Goal: Task Accomplishment & Management: Manage account settings

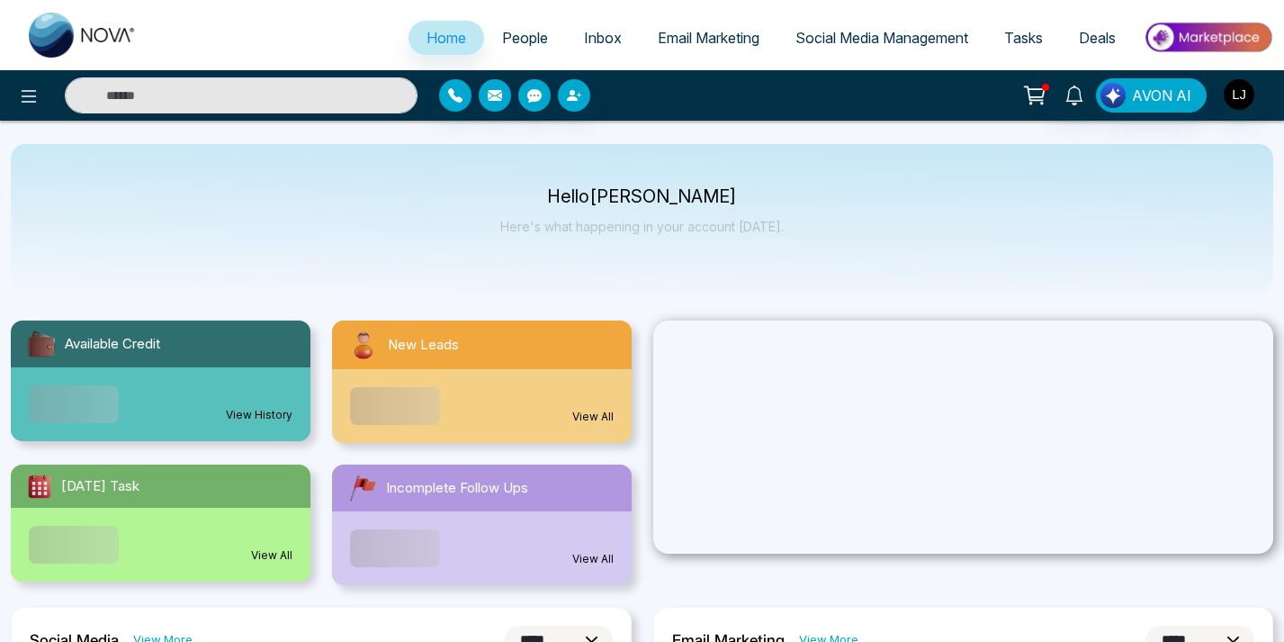
select select "*"
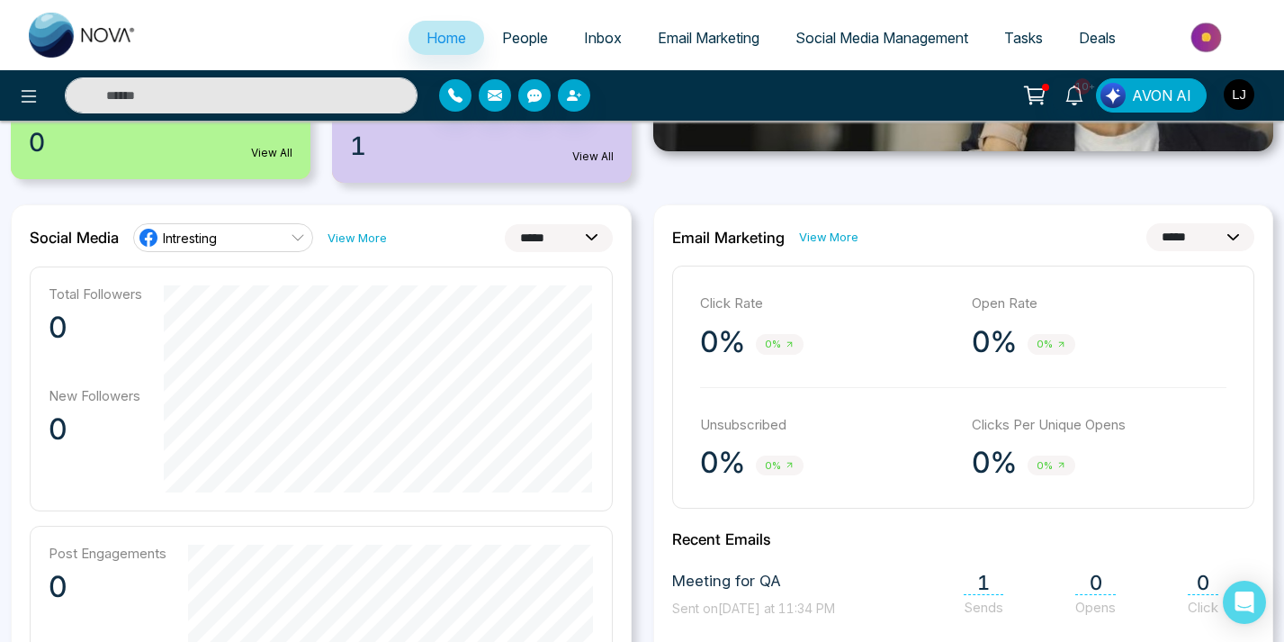
scroll to position [398, 0]
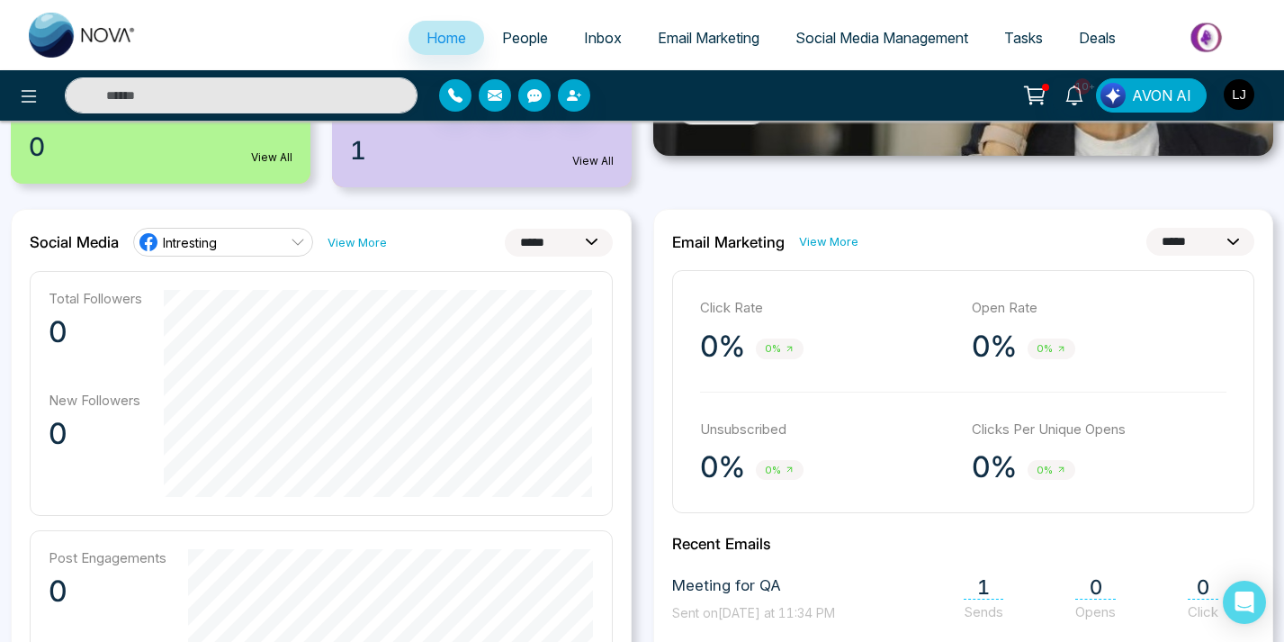
click at [543, 253] on select "**********" at bounding box center [559, 243] width 108 height 28
select select "**"
click at [505, 229] on select "**********" at bounding box center [559, 243] width 108 height 28
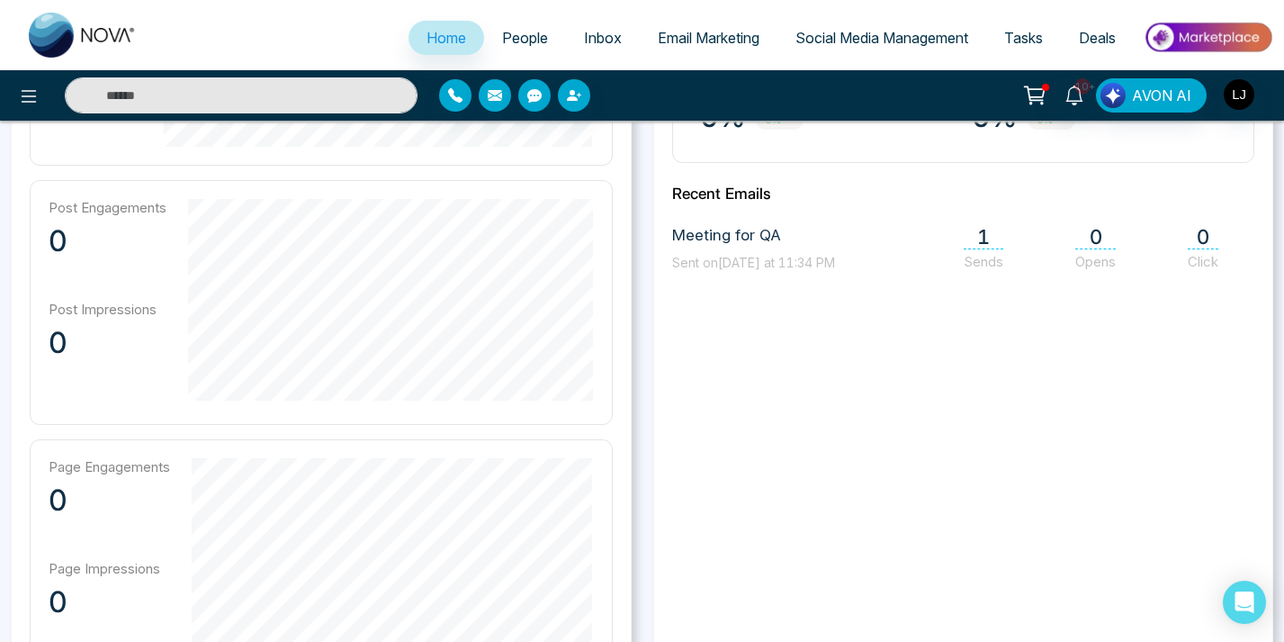
scroll to position [0, 0]
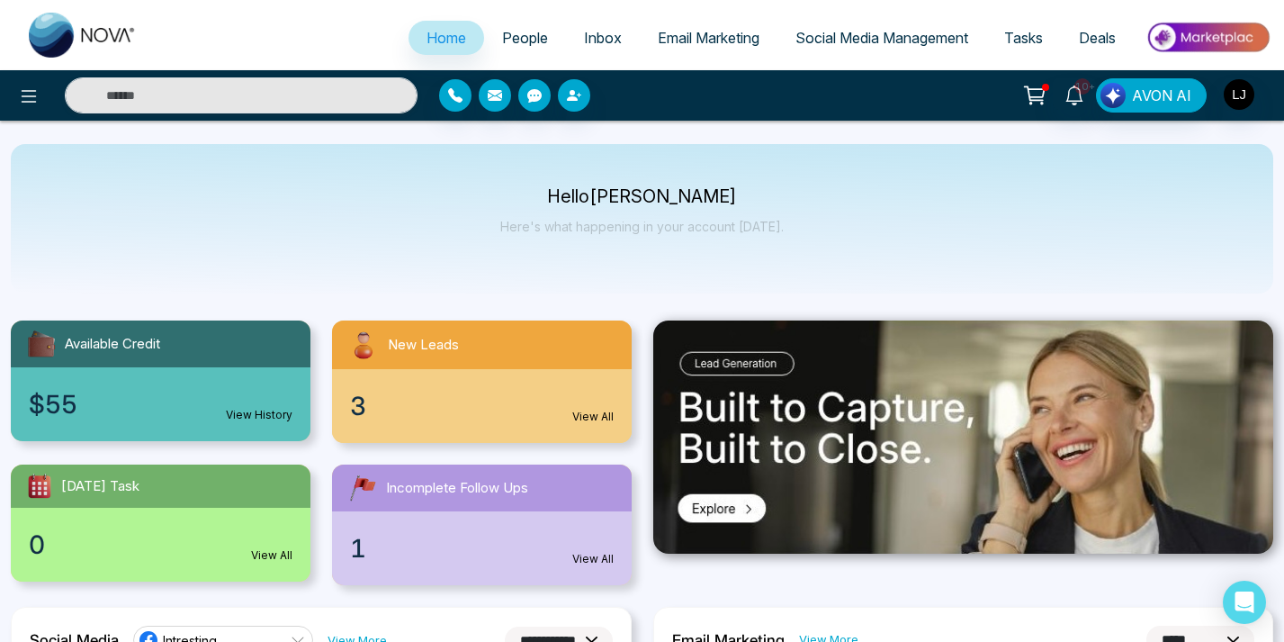
click at [806, 39] on span "Social Media Management" at bounding box center [881, 38] width 173 height 18
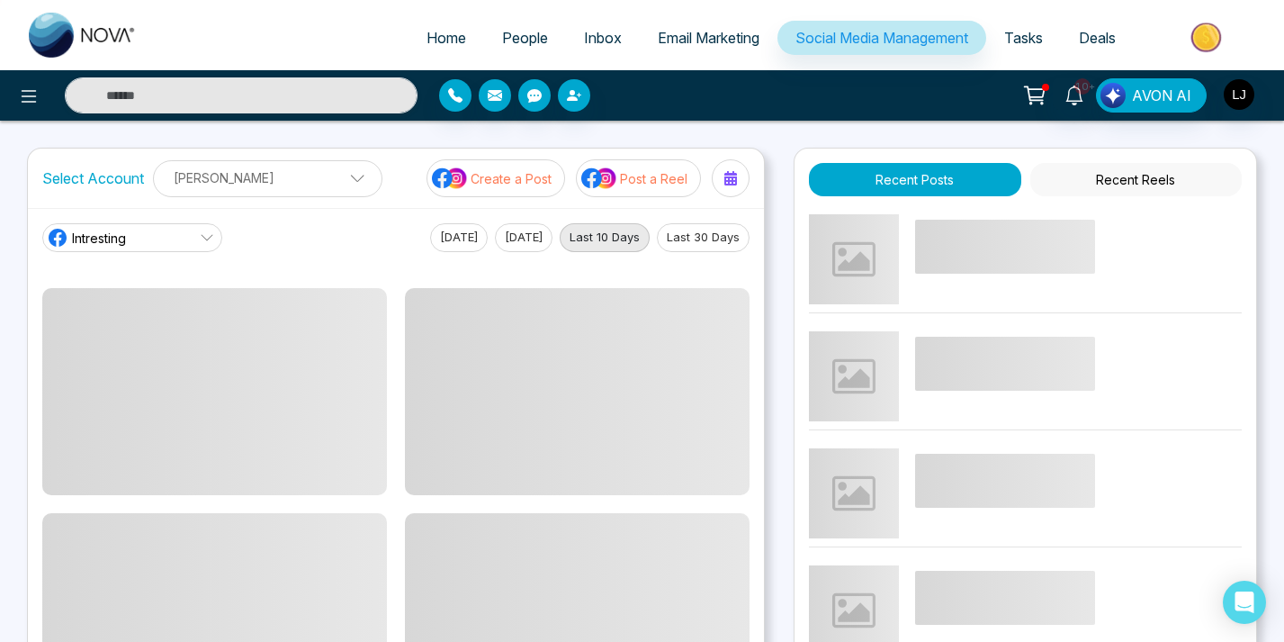
click at [337, 248] on div "Intresting [DATE] [DATE] Last 10 Days Last 30 Days" at bounding box center [395, 237] width 707 height 29
click at [399, 157] on div "Select Account [PERSON_NAME] [PERSON_NAME] Add Social Accounts Create a Post Po…" at bounding box center [396, 177] width 736 height 59
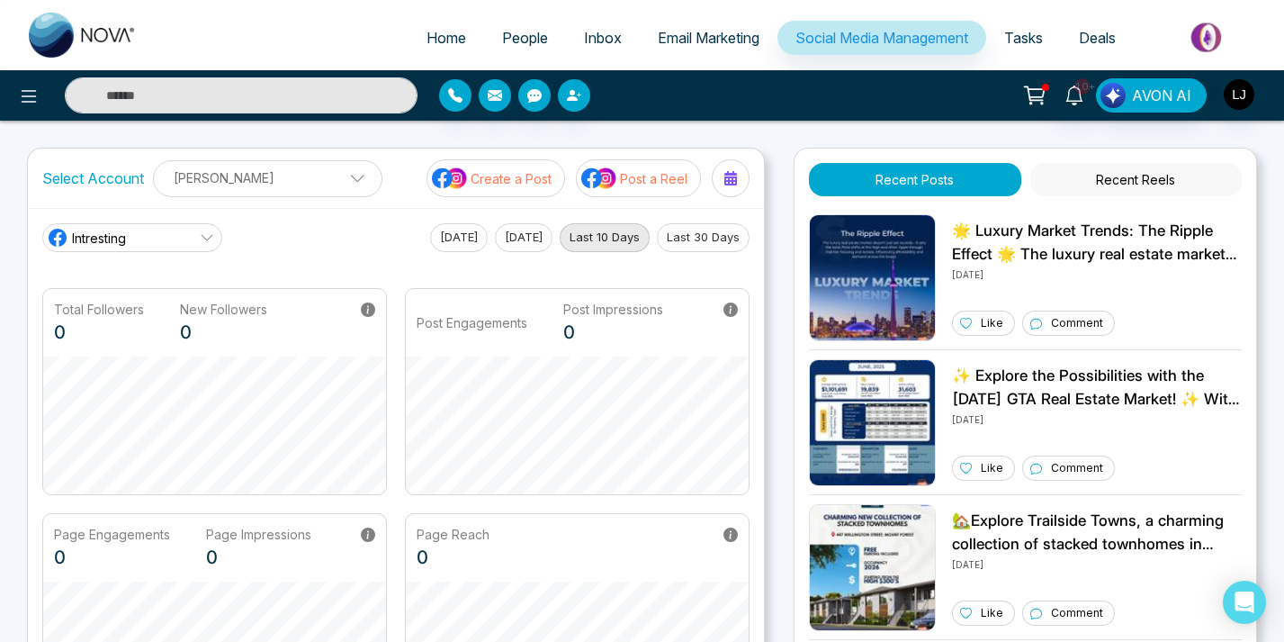
click at [337, 171] on p "[PERSON_NAME]" at bounding box center [268, 178] width 206 height 30
click at [334, 222] on icon "button" at bounding box center [329, 223] width 14 height 14
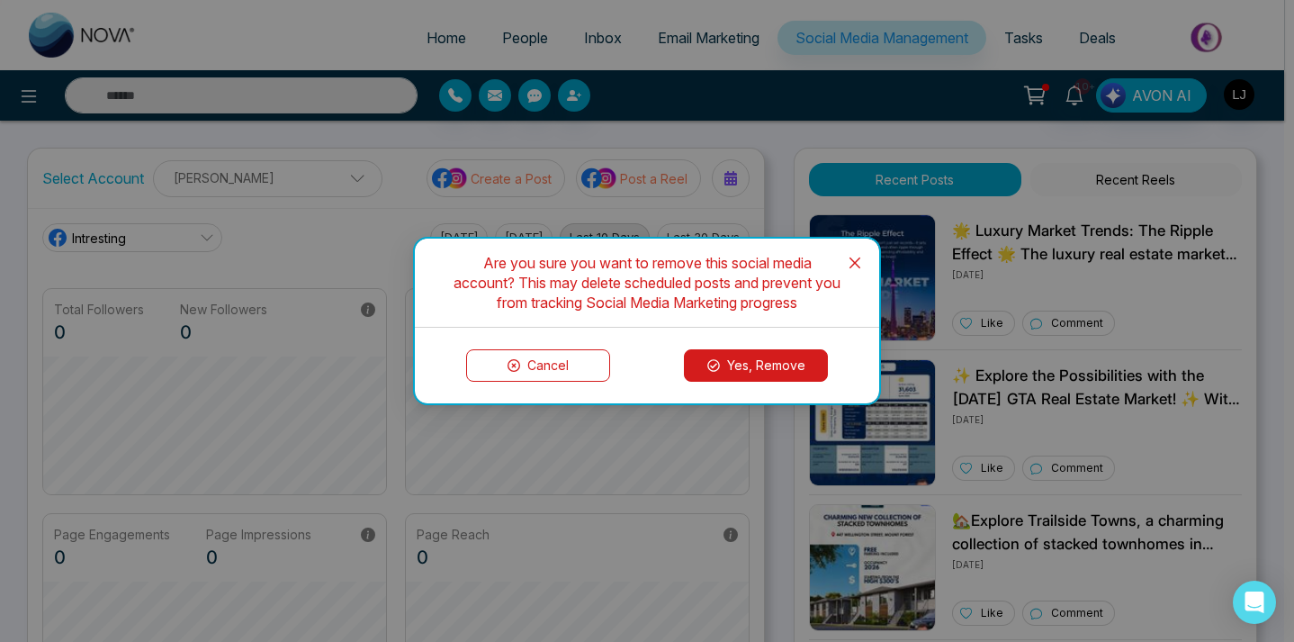
click at [752, 375] on button "Yes, Remove" at bounding box center [756, 365] width 144 height 32
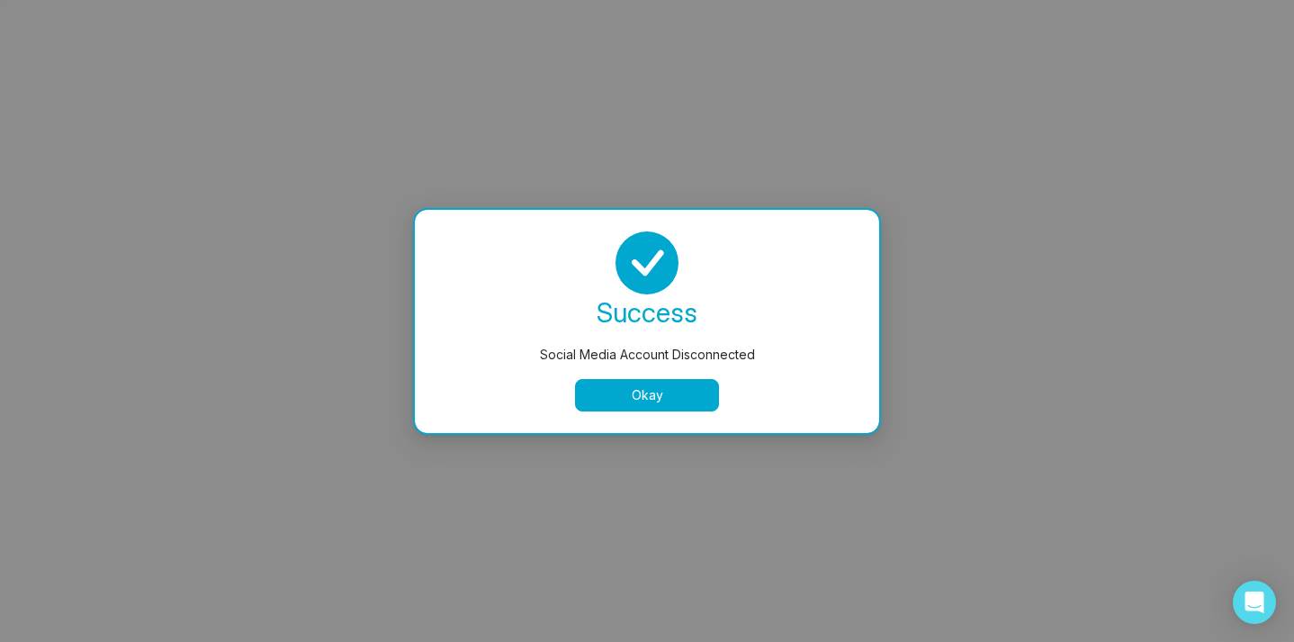
click at [604, 408] on button "Okay" at bounding box center [647, 395] width 144 height 32
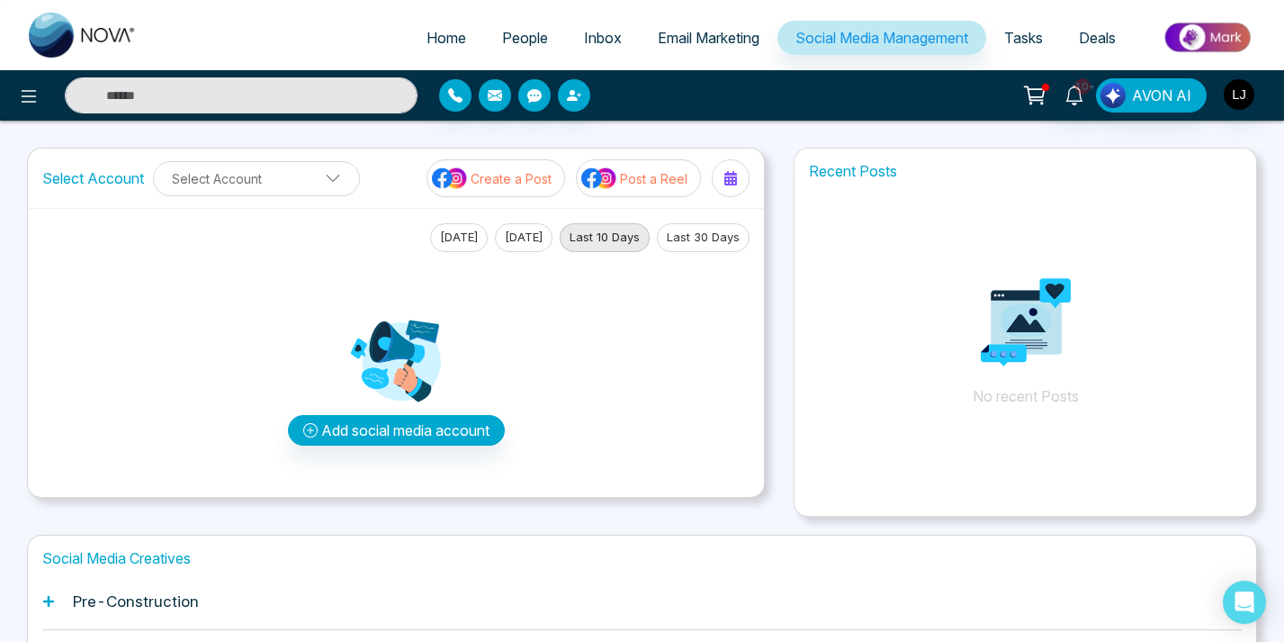
click at [680, 105] on div at bounding box center [589, 95] width 300 height 32
click at [299, 157] on div "Select Account Select Account Create a Post Post a Reel" at bounding box center [396, 177] width 736 height 59
click at [298, 188] on button "Select Account" at bounding box center [256, 178] width 207 height 35
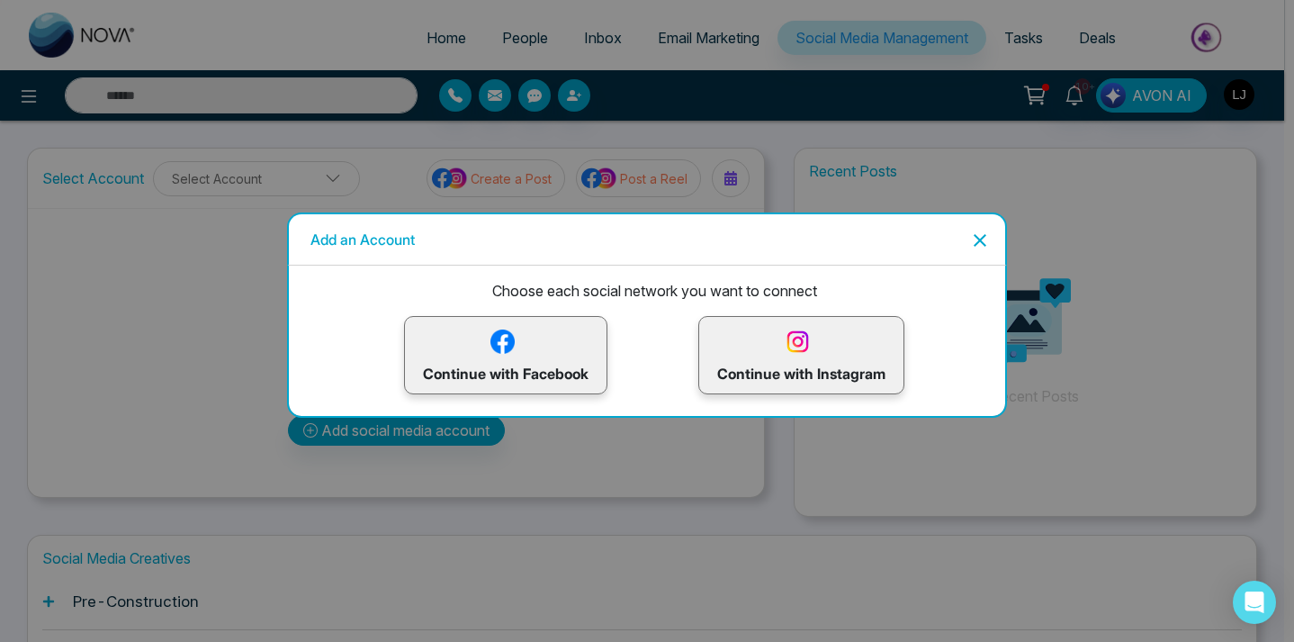
click at [505, 335] on img at bounding box center [502, 341] width 31 height 31
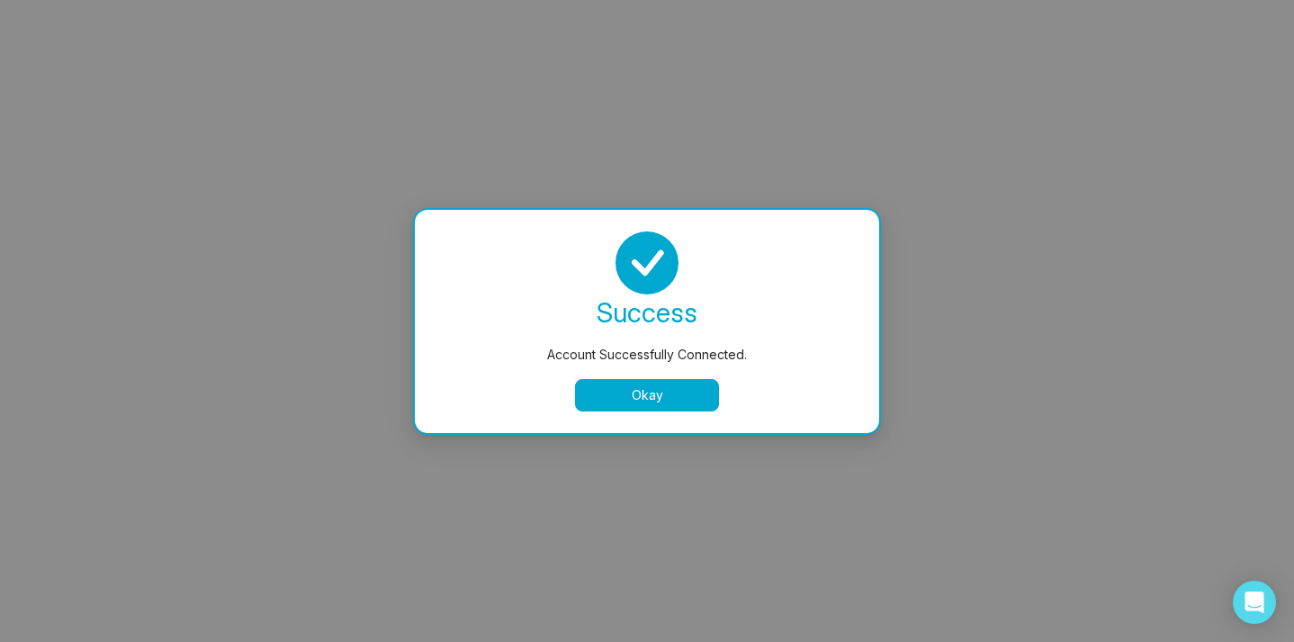
click at [650, 400] on button "Okay" at bounding box center [647, 395] width 144 height 32
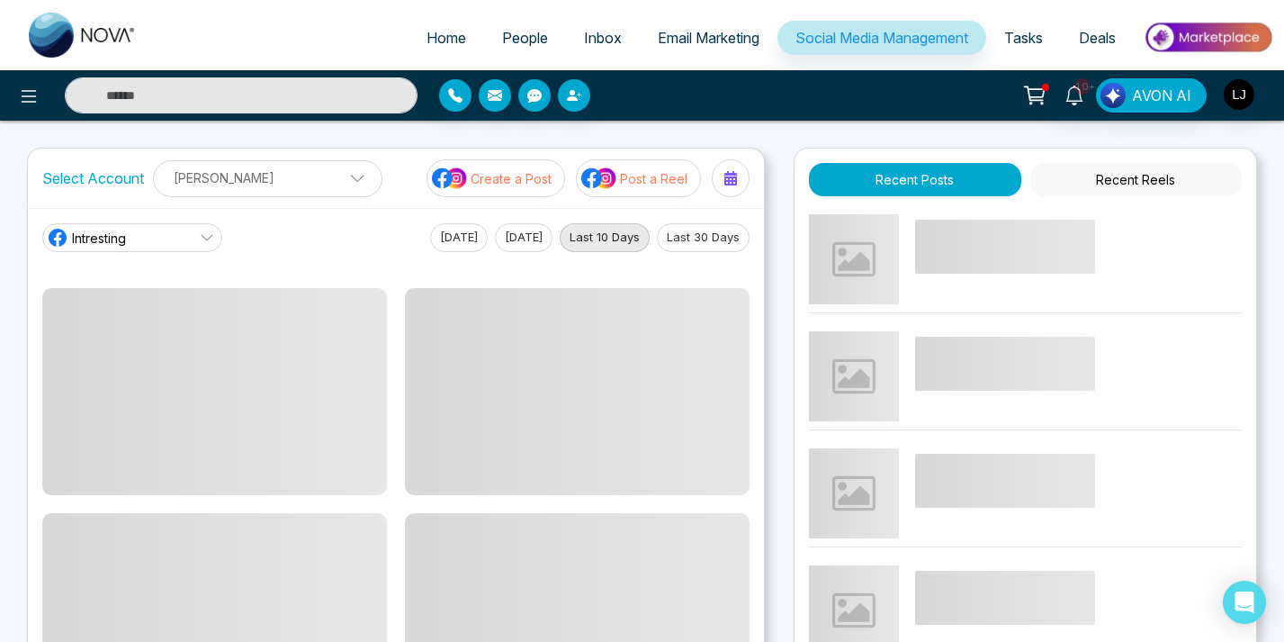
click at [702, 104] on div at bounding box center [589, 95] width 300 height 32
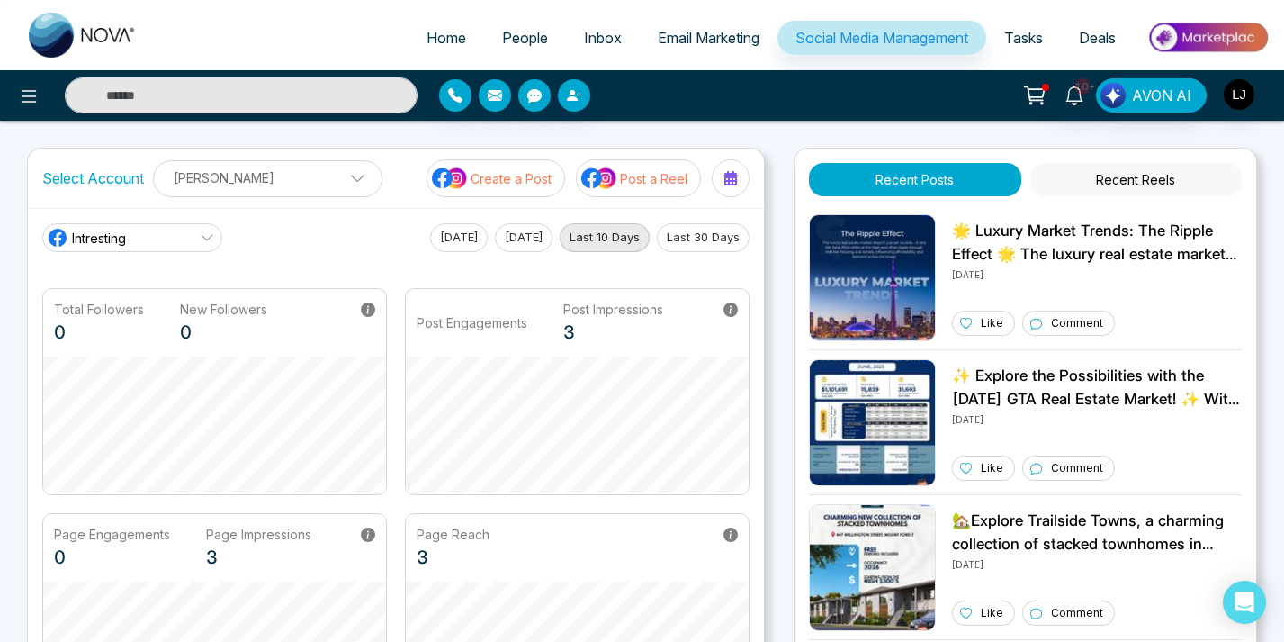
click at [853, 121] on div "Home People Inbox Email Marketing Social Media Management Tasks Deals 10+ AVON …" at bounding box center [642, 581] width 1284 height 1163
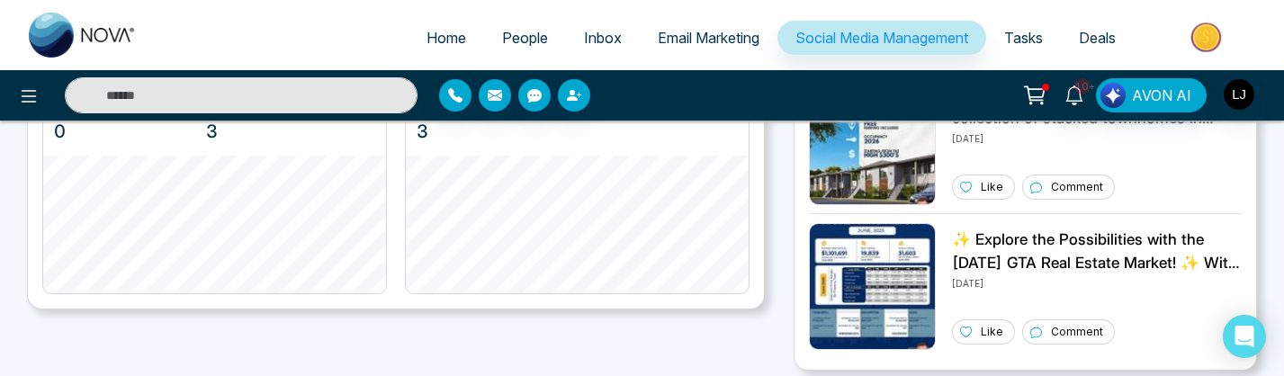
scroll to position [432, 0]
